Goal: Task Accomplishment & Management: Complete application form

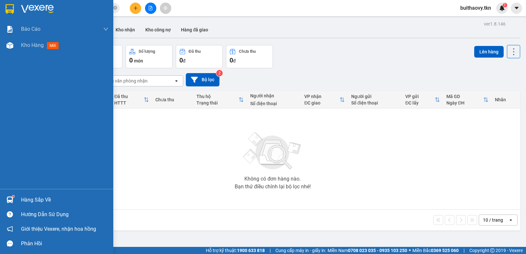
click at [8, 202] on img at bounding box center [9, 200] width 7 height 7
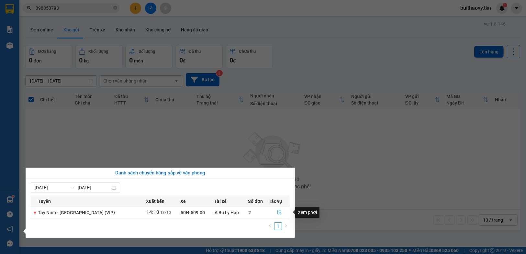
click at [283, 213] on button "button" at bounding box center [279, 213] width 20 height 10
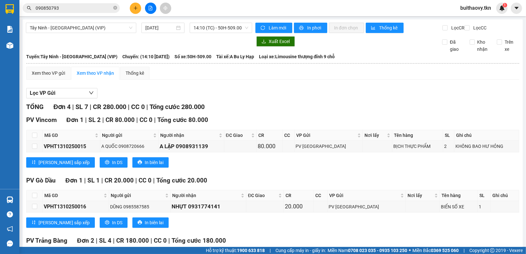
scroll to position [75, 0]
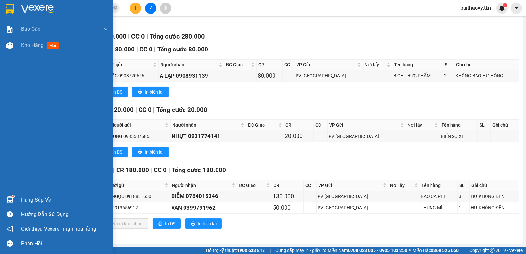
click at [14, 200] on div at bounding box center [9, 199] width 11 height 11
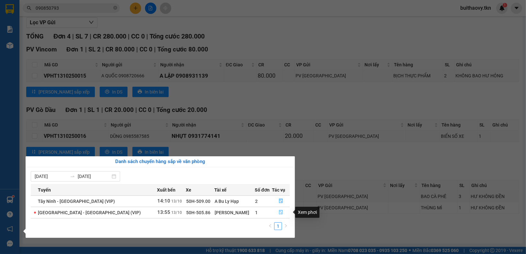
click at [280, 214] on icon "file-done" at bounding box center [281, 212] width 5 height 5
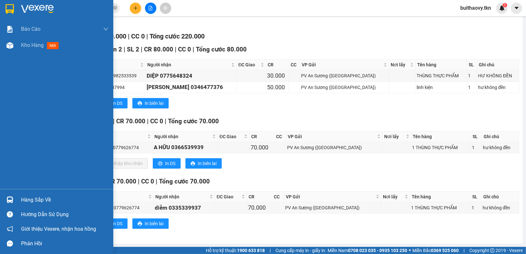
click at [12, 198] on img at bounding box center [9, 200] width 7 height 7
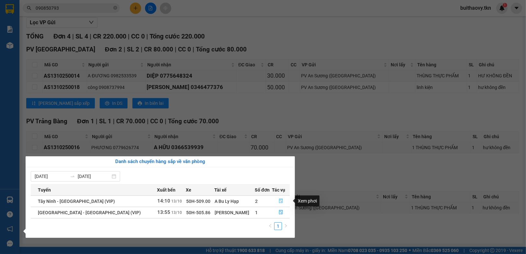
click at [280, 203] on icon "file-done" at bounding box center [281, 201] width 5 height 5
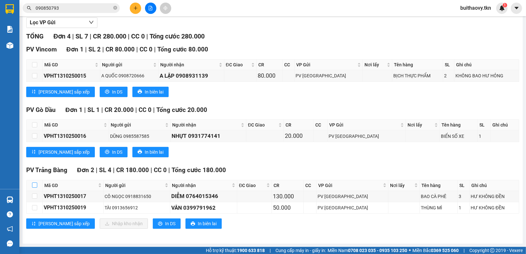
click at [35, 187] on input "checkbox" at bounding box center [34, 185] width 5 height 5
checkbox input "true"
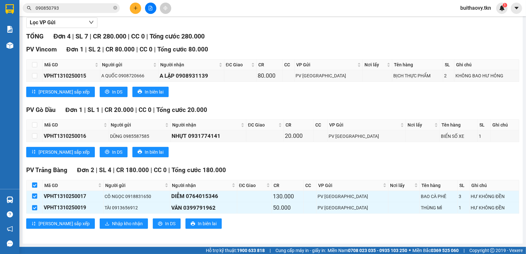
checkbox input "true"
click at [112, 223] on span "Nhập kho nhận" at bounding box center [127, 223] width 31 height 7
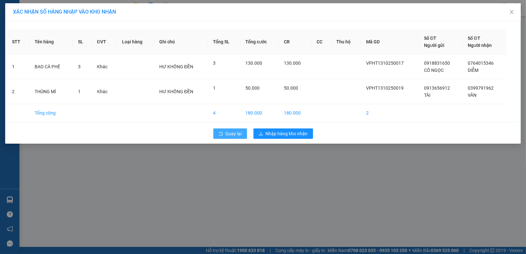
click at [229, 135] on span "Quay lại" at bounding box center [234, 133] width 16 height 7
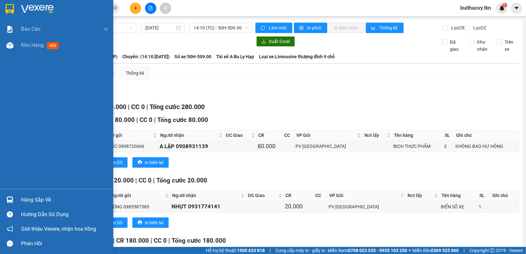
drag, startPoint x: 8, startPoint y: 197, endPoint x: 33, endPoint y: 200, distance: 25.4
click at [8, 198] on img at bounding box center [9, 200] width 7 height 7
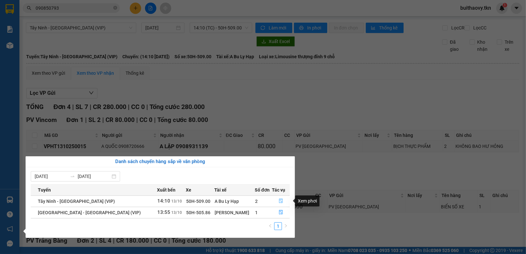
click at [274, 202] on button "button" at bounding box center [280, 201] width 17 height 10
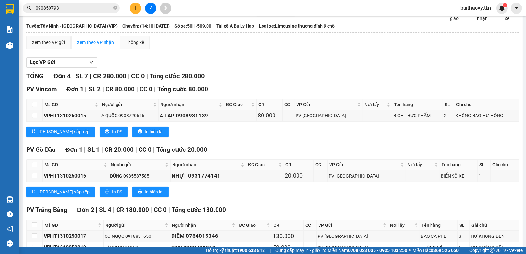
scroll to position [75, 0]
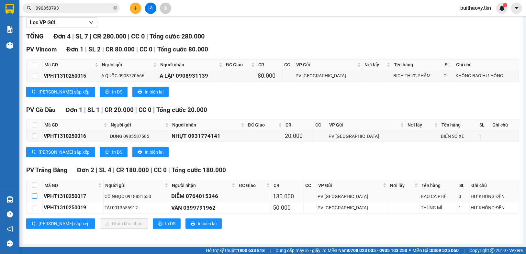
click at [34, 197] on input "checkbox" at bounding box center [34, 196] width 5 height 5
checkbox input "true"
click at [36, 186] on input "checkbox" at bounding box center [34, 185] width 5 height 5
checkbox input "false"
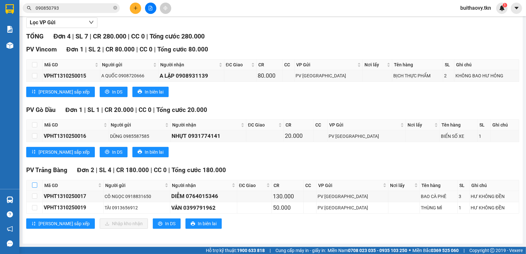
checkbox input "false"
click at [34, 187] on input "checkbox" at bounding box center [34, 185] width 5 height 5
click at [34, 188] on input "checkbox" at bounding box center [34, 185] width 5 height 5
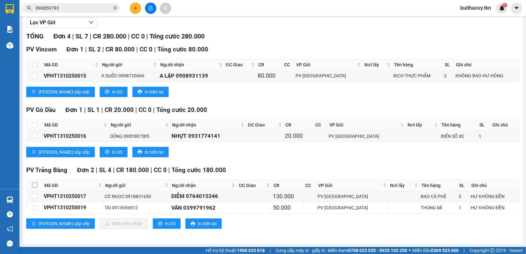
checkbox input "true"
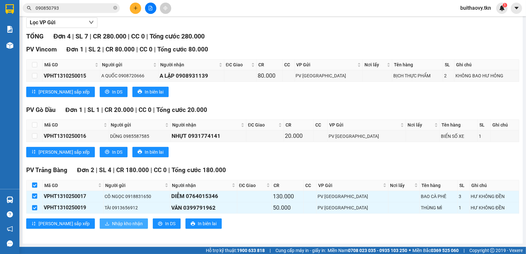
click at [112, 224] on span "Nhập kho nhận" at bounding box center [127, 223] width 31 height 7
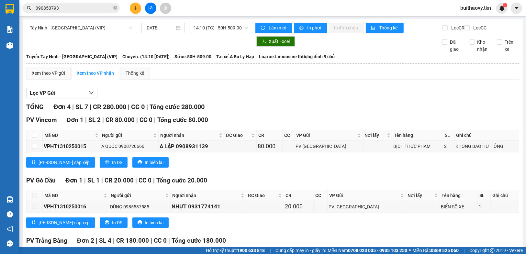
scroll to position [75, 0]
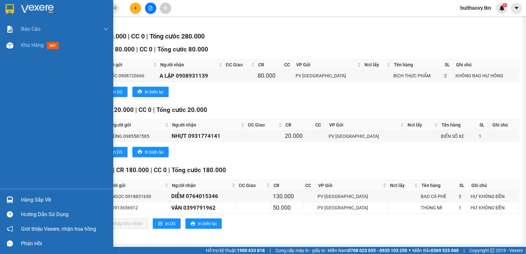
click at [17, 200] on div "Hàng sắp về" at bounding box center [56, 200] width 113 height 15
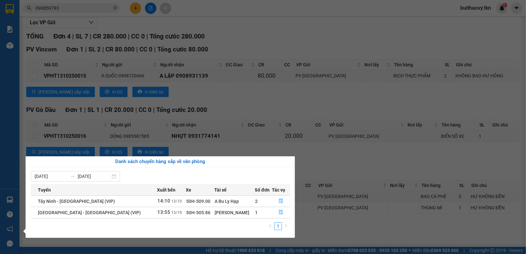
drag, startPoint x: 313, startPoint y: 224, endPoint x: 261, endPoint y: 231, distance: 52.5
click at [314, 225] on section "Kết quả tìm kiếm ( 13 ) Bộ lọc Mã ĐH Trạng thái Món hàng Thu hộ Tổng cước Chưa …" at bounding box center [263, 127] width 526 height 254
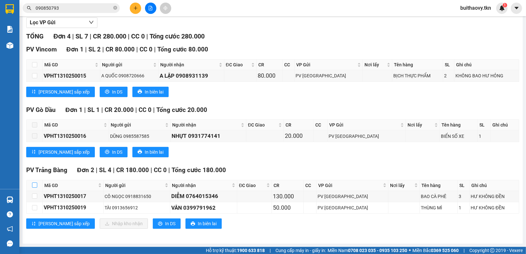
click at [33, 185] on input "checkbox" at bounding box center [34, 185] width 5 height 5
checkbox input "true"
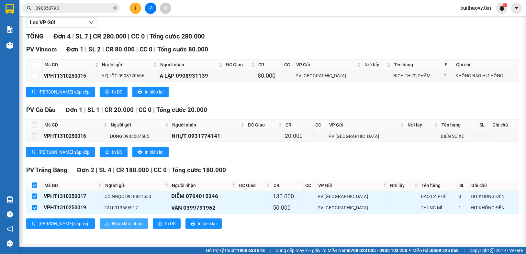
click at [112, 222] on span "Nhập kho nhận" at bounding box center [127, 223] width 31 height 7
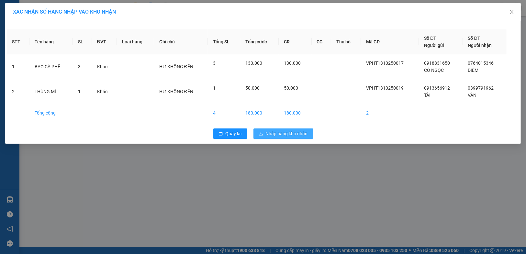
click at [279, 135] on span "Nhập hàng kho nhận" at bounding box center [287, 133] width 42 height 7
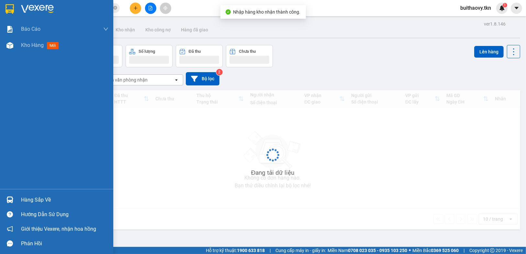
click at [13, 199] on img at bounding box center [9, 200] width 7 height 7
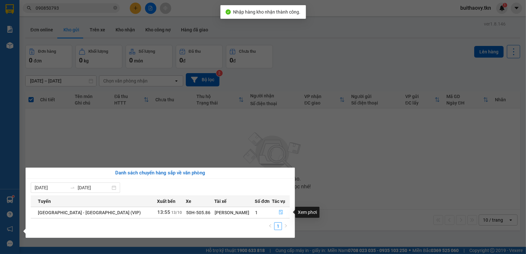
click at [279, 212] on icon "file-done" at bounding box center [281, 212] width 5 height 5
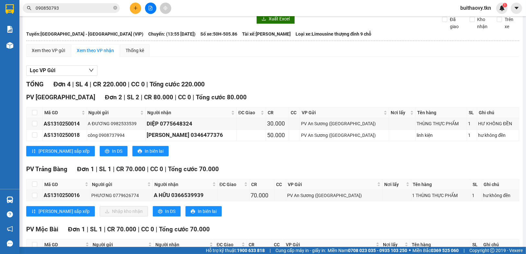
scroll to position [75, 0]
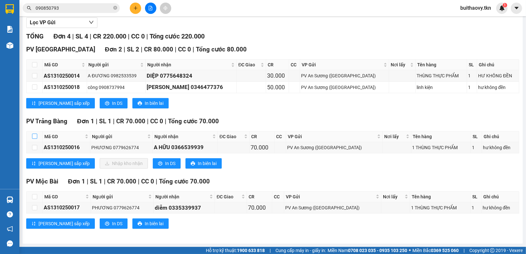
click at [37, 138] on input "checkbox" at bounding box center [34, 136] width 5 height 5
checkbox input "true"
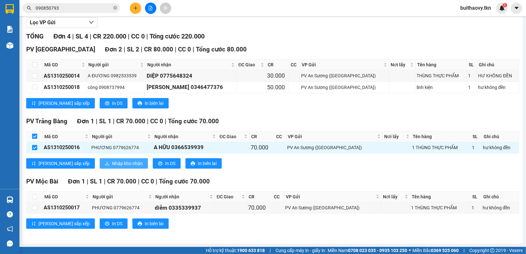
click at [112, 166] on span "Nhập kho nhận" at bounding box center [127, 163] width 31 height 7
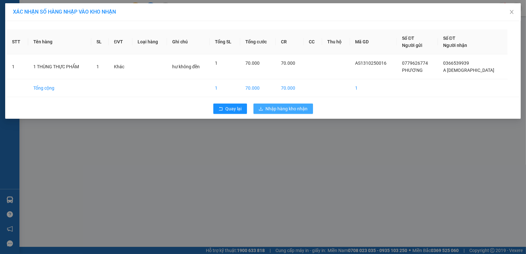
click at [294, 110] on span "Nhập hàng kho nhận" at bounding box center [287, 108] width 42 height 7
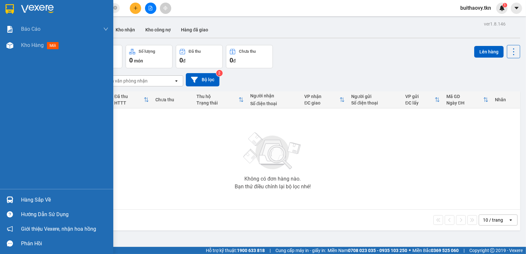
click at [10, 202] on img at bounding box center [9, 200] width 7 height 7
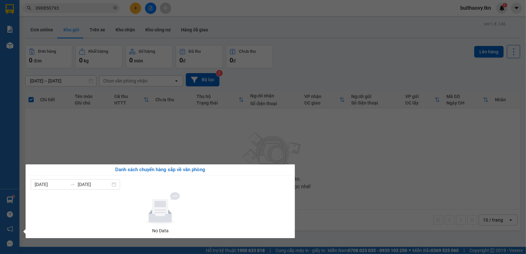
click at [281, 201] on div at bounding box center [160, 208] width 254 height 32
click at [11, 190] on div "Báo cáo Mẫu 1: Báo cáo dòng tiền theo nhân viên Mẫu 2: Thống kê đơn hàng theo n…" at bounding box center [9, 127] width 19 height 254
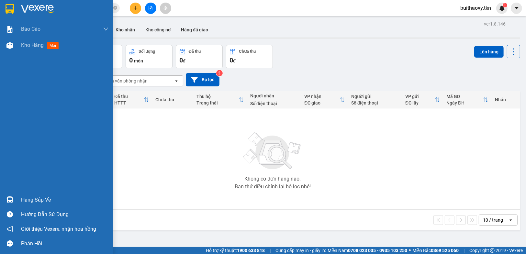
click at [9, 198] on img at bounding box center [9, 200] width 7 height 7
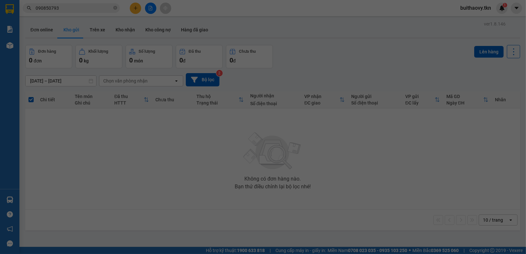
click at [9, 198] on div "Báo cáo Mẫu 1: Báo cáo dòng tiền theo nhân viên Mẫu 2: Thống kê đơn hàng theo n…" at bounding box center [9, 127] width 19 height 254
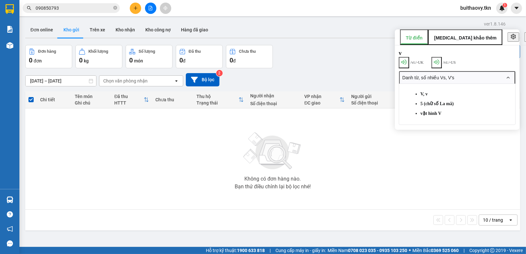
click at [330, 179] on div "Không có đơn hàng nào. Bạn thử điều chỉnh lại bộ lọc nhé!" at bounding box center [273, 158] width 489 height 97
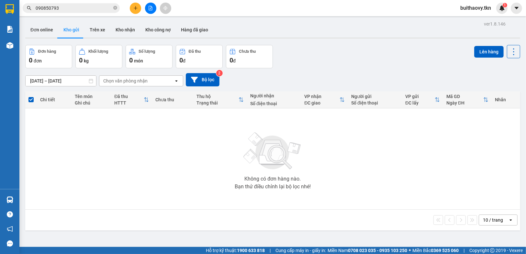
click at [117, 20] on div "ver 1.8.146 Đơn online Kho gửi Trên xe Kho nhận Kho công nợ Hàng đã giao Đơn hà…" at bounding box center [273, 146] width 500 height 254
click at [119, 26] on button "Kho nhận" at bounding box center [125, 30] width 30 height 16
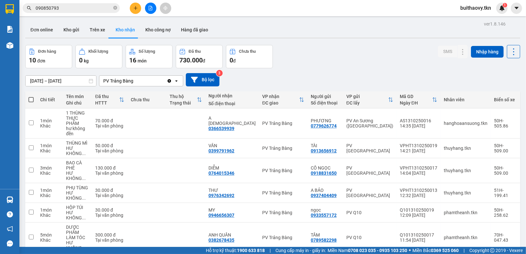
click at [1, 202] on div "Hàng sắp về" at bounding box center [9, 200] width 19 height 15
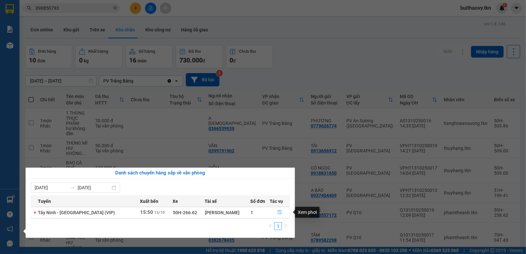
click at [282, 212] on button "button" at bounding box center [279, 213] width 19 height 10
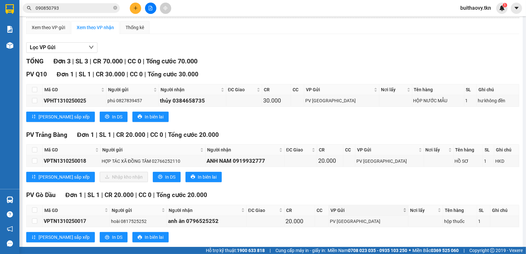
scroll to position [31, 0]
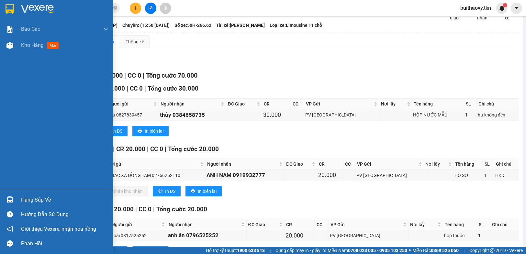
click at [23, 199] on div "Hàng sắp về" at bounding box center [64, 200] width 87 height 10
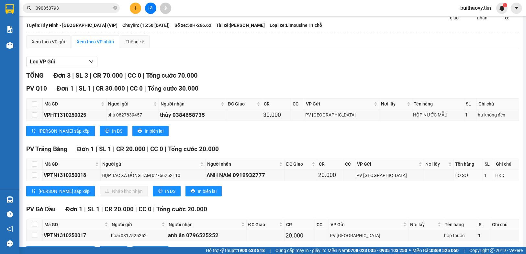
drag, startPoint x: 304, startPoint y: 181, endPoint x: 321, endPoint y: 216, distance: 39.3
click at [304, 183] on section "Kết quả tìm kiếm ( 13 ) Bộ lọc Mã ĐH Trạng thái Món hàng Thu hộ Tổng cước Chưa …" at bounding box center [263, 127] width 526 height 254
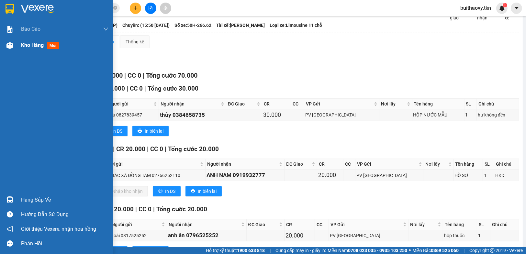
click at [18, 50] on div "Kho hàng mới" at bounding box center [56, 45] width 113 height 16
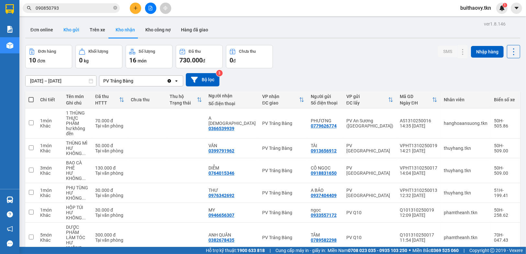
click at [70, 22] on button "Kho gửi" at bounding box center [71, 30] width 26 height 16
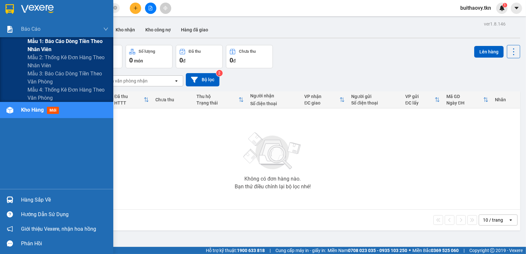
click at [34, 45] on span "Mẫu 1: Báo cáo dòng tiền theo nhân viên" at bounding box center [68, 45] width 81 height 16
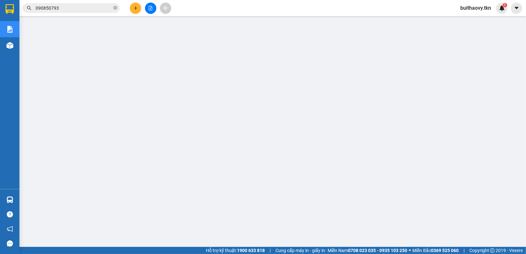
click at [138, 10] on button at bounding box center [135, 8] width 11 height 11
click at [90, 6] on div "Yêu cầu xuất hóa đơn điện tử" at bounding box center [108, 10] width 68 height 15
drag, startPoint x: 138, startPoint y: 10, endPoint x: 98, endPoint y: 9, distance: 39.5
click at [90, 6] on div "Yêu cầu xuất hóa đơn điện tử" at bounding box center [108, 10] width 68 height 15
click at [115, 8] on span "Yêu cầu xuất hóa đơn điện tử" at bounding box center [108, 10] width 68 height 5
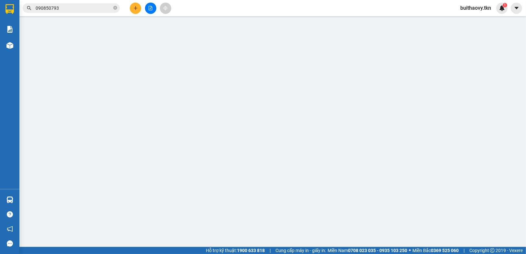
click at [115, 8] on span "Yêu cầu xuất hóa đơn điện tử" at bounding box center [108, 10] width 68 height 5
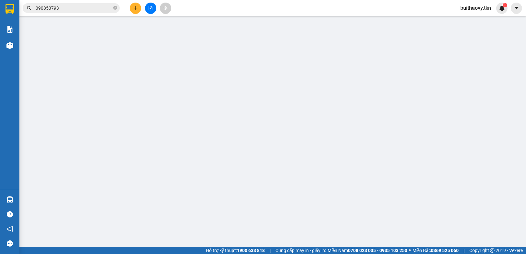
click at [115, 8] on span "Yêu cầu xuất hóa đơn điện tử" at bounding box center [108, 10] width 68 height 5
click at [98, 9] on span "Yêu cầu xuất hóa đơn điện tử" at bounding box center [108, 10] width 68 height 5
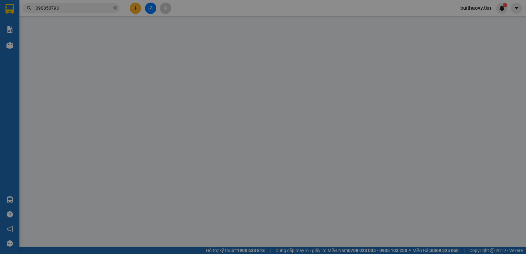
click at [98, 9] on div "TẠO ĐƠN HÀNG Yêu cầu xuất hóa đơn điện tử Transit Pickup Surcharge Ids Transit …" at bounding box center [263, 137] width 483 height 269
click at [98, 9] on div "TẠO ĐƠN HÀNG Yêu cầu xuất hóa đơn điện tử Transit Pickup Surcharge Ids Transit …" at bounding box center [263, 127] width 526 height 254
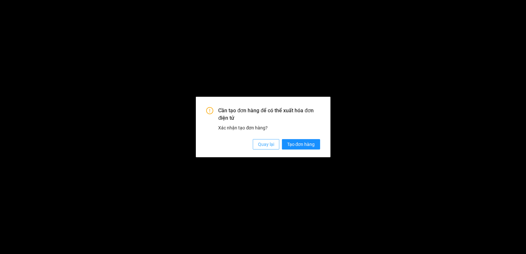
click at [270, 144] on span "Quay lại" at bounding box center [266, 144] width 16 height 7
click at [261, 141] on span "Quay lại" at bounding box center [266, 144] width 16 height 7
click at [263, 144] on span "Quay lại" at bounding box center [266, 144] width 16 height 7
click at [263, 144] on div "Cần tạo đơn hàng để có thể xuất hóa đơn điện tử Xác nhận tạo đơn hàng? Quay lại…" at bounding box center [263, 127] width 526 height 254
click at [263, 144] on span "Quay lại" at bounding box center [266, 144] width 16 height 7
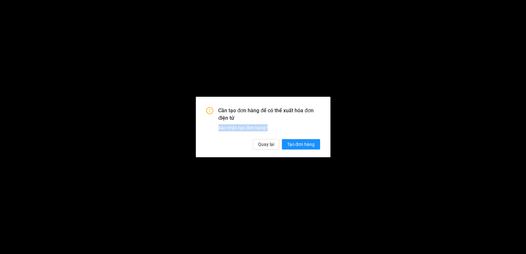
click at [263, 144] on div "Cần tạo đơn hàng để có thể xuất hóa đơn điện tử Xác nhận tạo đơn hàng? Quay lại…" at bounding box center [263, 127] width 526 height 254
click at [263, 144] on span "Quay lại" at bounding box center [266, 144] width 16 height 7
click at [263, 144] on div "Cần tạo đơn hàng để có thể xuất hóa đơn điện tử Xác nhận tạo đơn hàng? Quay lại…" at bounding box center [263, 127] width 526 height 254
click at [264, 143] on span "Quay lại" at bounding box center [266, 144] width 16 height 7
click at [264, 143] on div "Cần tạo đơn hàng để có thể xuất hóa đơn điện tử Xác nhận tạo đơn hàng? Quay lại…" at bounding box center [263, 127] width 526 height 254
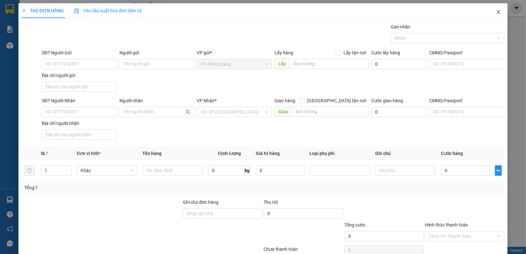
click at [497, 11] on icon "close" at bounding box center [499, 12] width 4 height 4
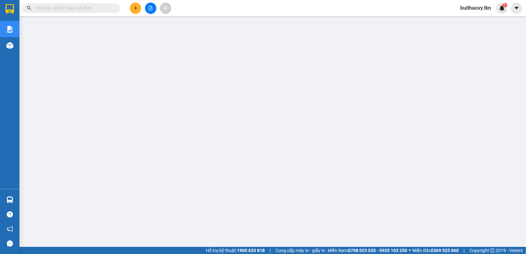
click at [85, 7] on input "text" at bounding box center [74, 8] width 76 height 7
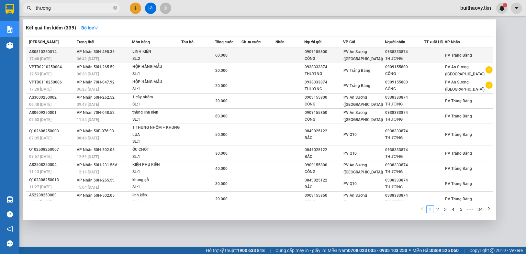
type input "thương"
click at [181, 57] on div "SL: 2" at bounding box center [156, 58] width 49 height 7
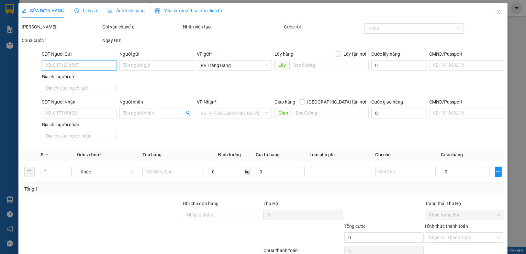
type input "0909155800"
type input "CÔNG"
type input "0938333874"
type input "THƯƠNG"
type input "60.000"
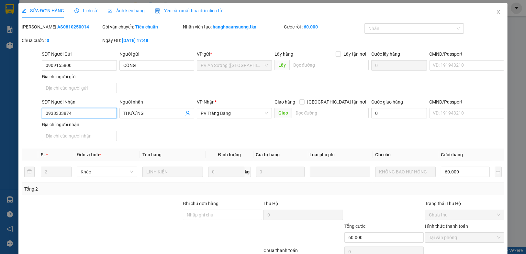
click at [96, 117] on input "0938333874" at bounding box center [79, 113] width 75 height 10
click at [96, 116] on input "0938333874" at bounding box center [79, 113] width 75 height 10
click at [496, 11] on icon "close" at bounding box center [498, 11] width 5 height 5
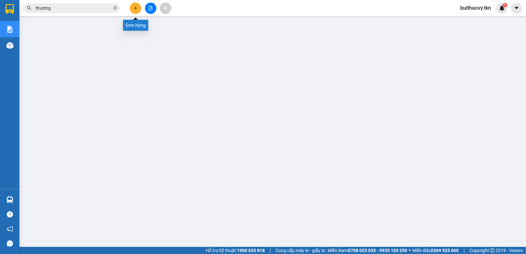
click at [133, 6] on icon "plus" at bounding box center [135, 8] width 5 height 5
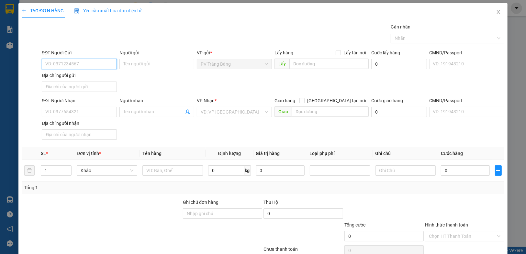
click at [82, 67] on input "SĐT Người Gửi" at bounding box center [79, 64] width 75 height 10
paste input "0938333874"
type input "0938333874"
click at [100, 80] on div "0938333874 - THƯƠNG" at bounding box center [78, 76] width 66 height 7
type input "THƯƠNG"
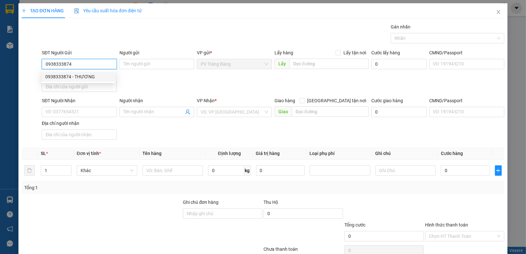
type input "0909155800"
type input "CÔNG"
type input "40.000"
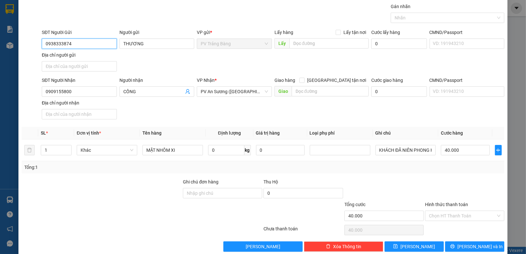
scroll to position [30, 0]
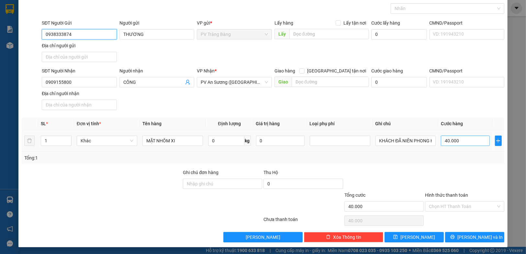
type input "0938333874"
click at [452, 140] on input "40.000" at bounding box center [465, 141] width 49 height 10
type input "2"
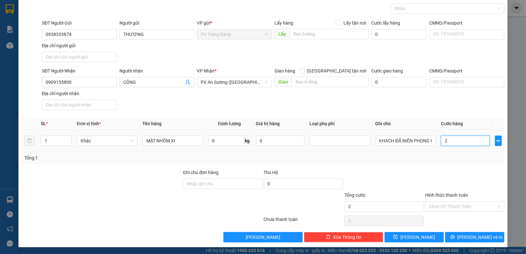
type input "20"
type input "200"
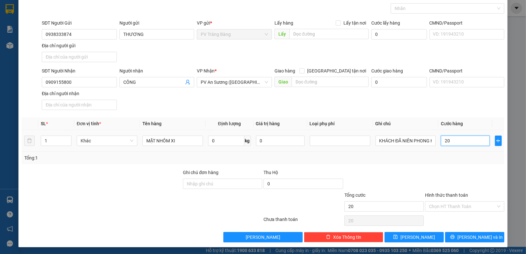
type input "200"
type input "2.000"
type input "20.000"
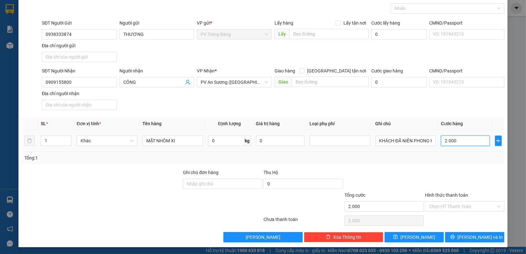
type input "20.000"
click at [463, 206] on input "Hình thức thanh toán" at bounding box center [462, 207] width 67 height 10
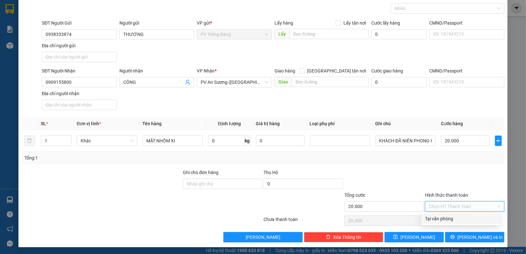
click at [463, 215] on div "Tại văn phòng" at bounding box center [460, 218] width 71 height 7
type input "0"
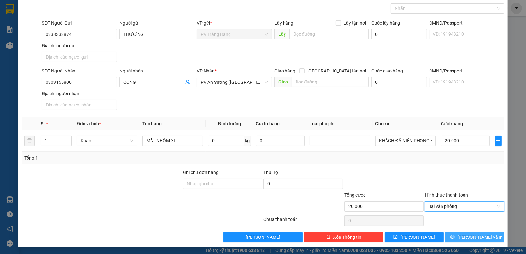
click at [466, 239] on span "[PERSON_NAME] và In" at bounding box center [480, 237] width 45 height 7
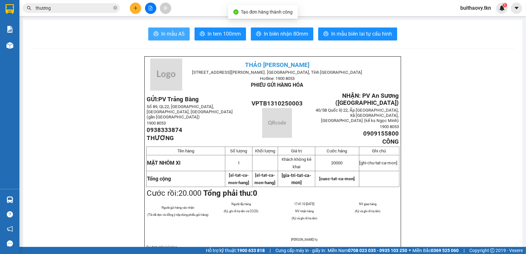
click at [174, 37] on span "In mẫu A5" at bounding box center [172, 34] width 23 height 8
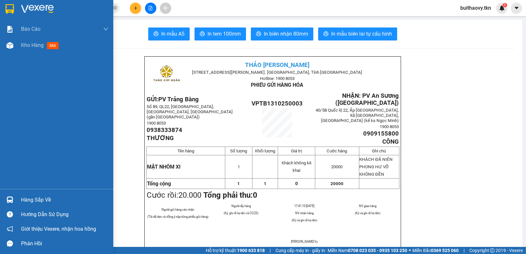
click at [40, 193] on div "Hàng sắp về" at bounding box center [56, 200] width 113 height 15
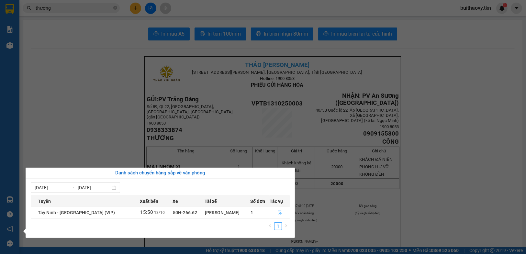
click at [281, 211] on button "button" at bounding box center [279, 213] width 19 height 10
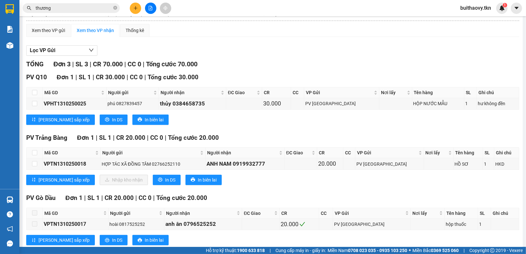
scroll to position [64, 0]
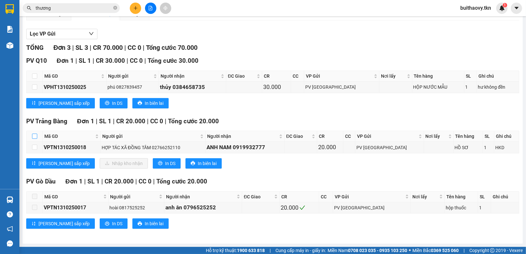
click at [33, 139] on input "checkbox" at bounding box center [34, 136] width 5 height 5
checkbox input "true"
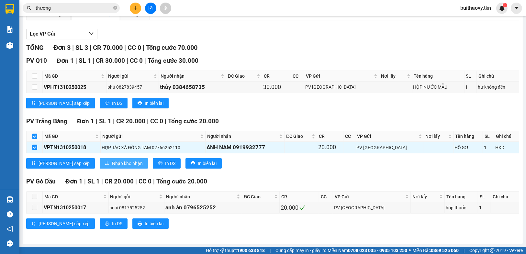
click at [100, 163] on button "Nhập kho nhận" at bounding box center [124, 163] width 48 height 10
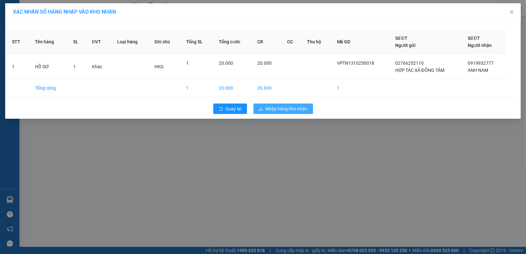
click at [273, 104] on button "Nhập hàng kho nhận" at bounding box center [284, 109] width 60 height 10
